Goal: Task Accomplishment & Management: Use online tool/utility

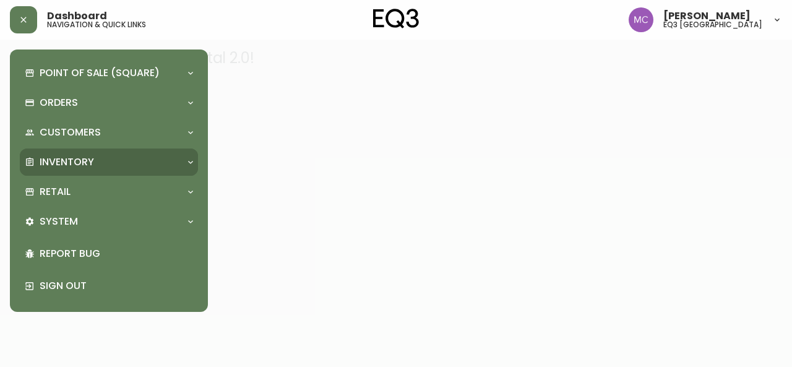
click at [54, 164] on p "Inventory" at bounding box center [67, 162] width 54 height 14
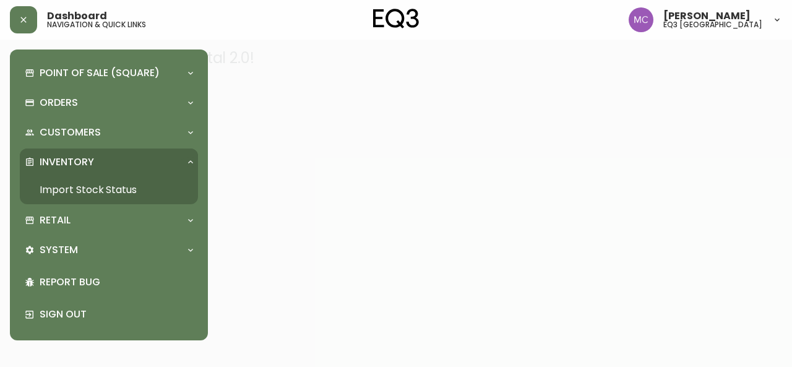
click at [80, 189] on link "Import Stock Status" at bounding box center [109, 190] width 178 height 28
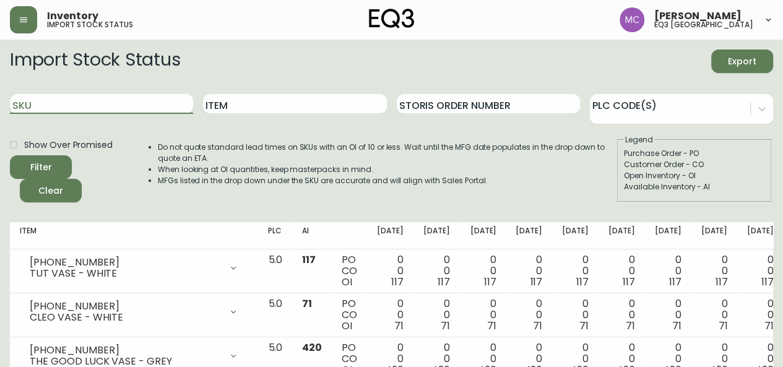
click at [47, 98] on input "SKU" at bounding box center [101, 104] width 183 height 20
paste input "[PHONE_NUMBER]"
type input "[PHONE_NUMBER]"
click at [10, 155] on button "Filter" at bounding box center [41, 167] width 62 height 24
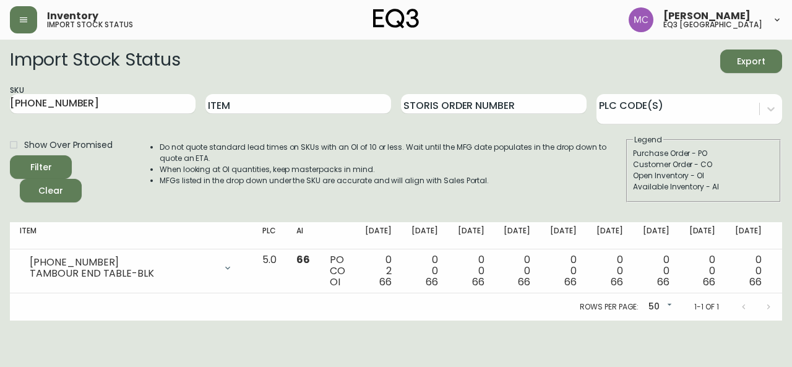
click at [746, 165] on div "Customer Order - CO" at bounding box center [703, 164] width 141 height 11
drag, startPoint x: 87, startPoint y: 107, endPoint x: 0, endPoint y: 93, distance: 87.8
click at [0, 93] on main "Import Stock Status Export SKU [PHONE_NUMBER] Item Storis Order Number PLC Code…" at bounding box center [396, 180] width 792 height 281
paste input "[PHONE_NUMBER]"
type input "[PHONE_NUMBER]"
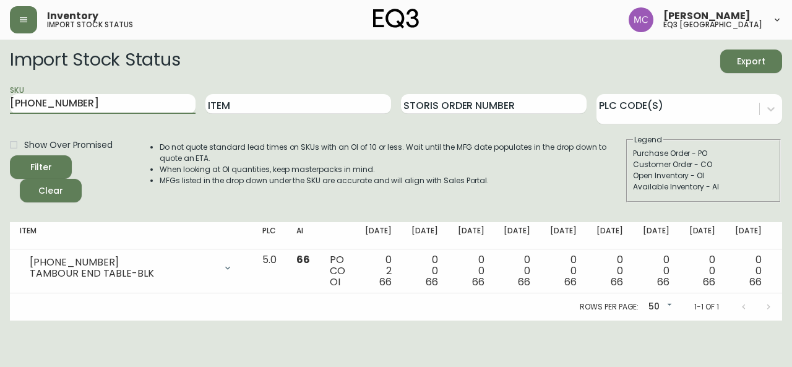
click at [10, 155] on button "Filter" at bounding box center [41, 167] width 62 height 24
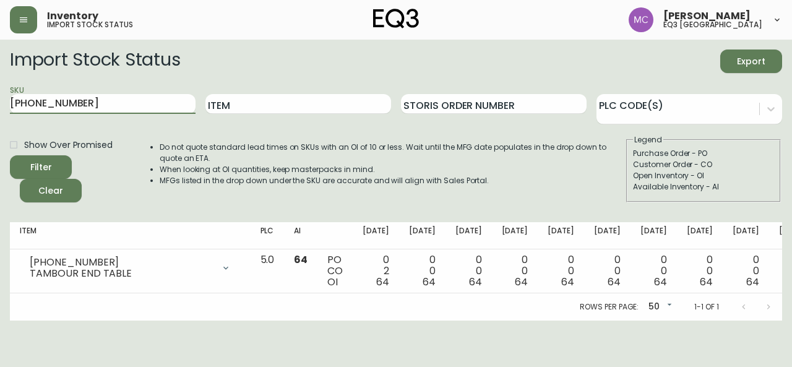
drag, startPoint x: 75, startPoint y: 110, endPoint x: 0, endPoint y: 86, distance: 78.5
click at [0, 86] on main "Import Stock Status Export SKU [PHONE_NUMBER] Item Storis Order Number PLC Code…" at bounding box center [396, 180] width 792 height 281
paste input "[PHONE_NUMBER]"
type input "[PHONE_NUMBER]"
click at [10, 155] on button "Filter" at bounding box center [41, 167] width 62 height 24
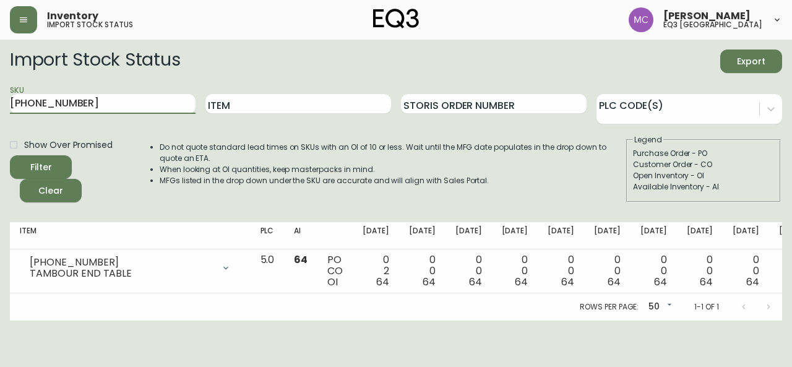
drag, startPoint x: 89, startPoint y: 106, endPoint x: 0, endPoint y: 80, distance: 92.8
click at [0, 80] on main "Import Stock Status Export SKU [PHONE_NUMBER] Item Storis Order Number PLC Code…" at bounding box center [396, 180] width 792 height 281
paste input "[PHONE_NUMBER]"
type input "[PHONE_NUMBER]"
click at [0, 80] on main "Import Stock Status Export SKU [PHONE_NUMBER] Item Storis Order Number PLC Code…" at bounding box center [396, 180] width 792 height 281
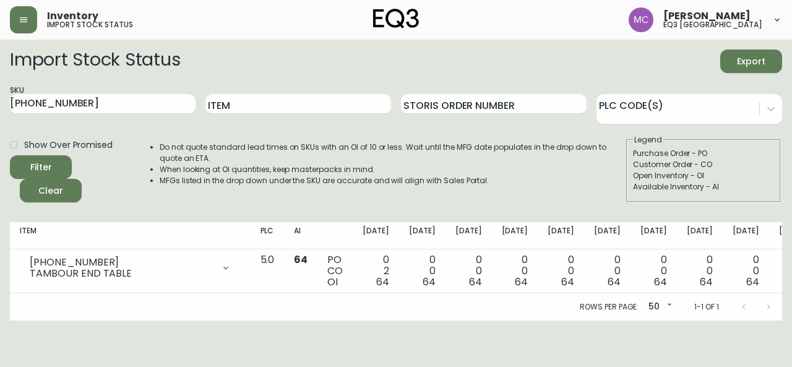
click at [93, 117] on div "SKU [PHONE_NUMBER]" at bounding box center [103, 104] width 186 height 40
click at [88, 105] on input "[PHONE_NUMBER]" at bounding box center [103, 104] width 186 height 20
click at [10, 155] on button "Filter" at bounding box center [41, 167] width 62 height 24
